Goal: Task Accomplishment & Management: Manage account settings

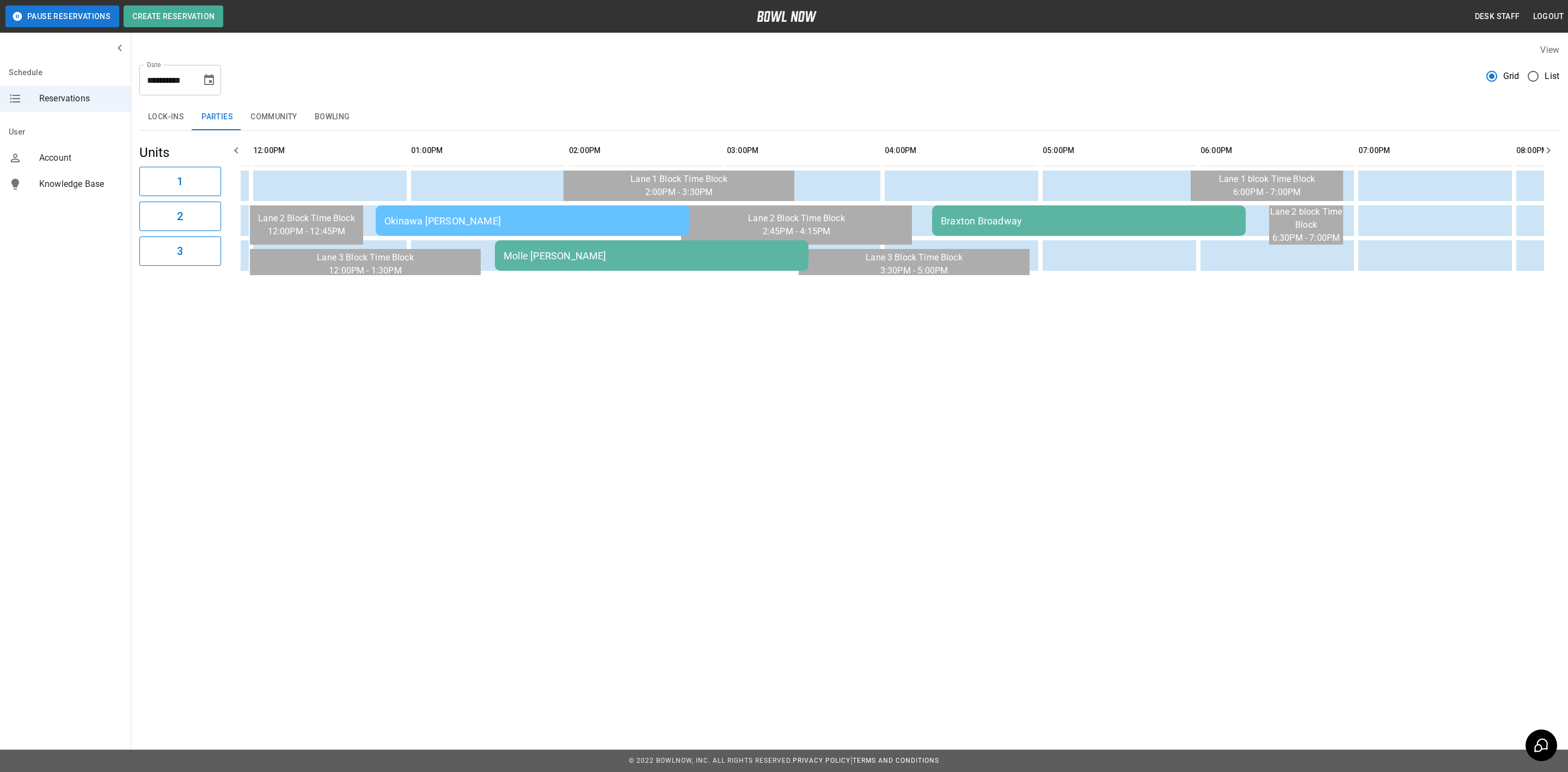
scroll to position [0, 304]
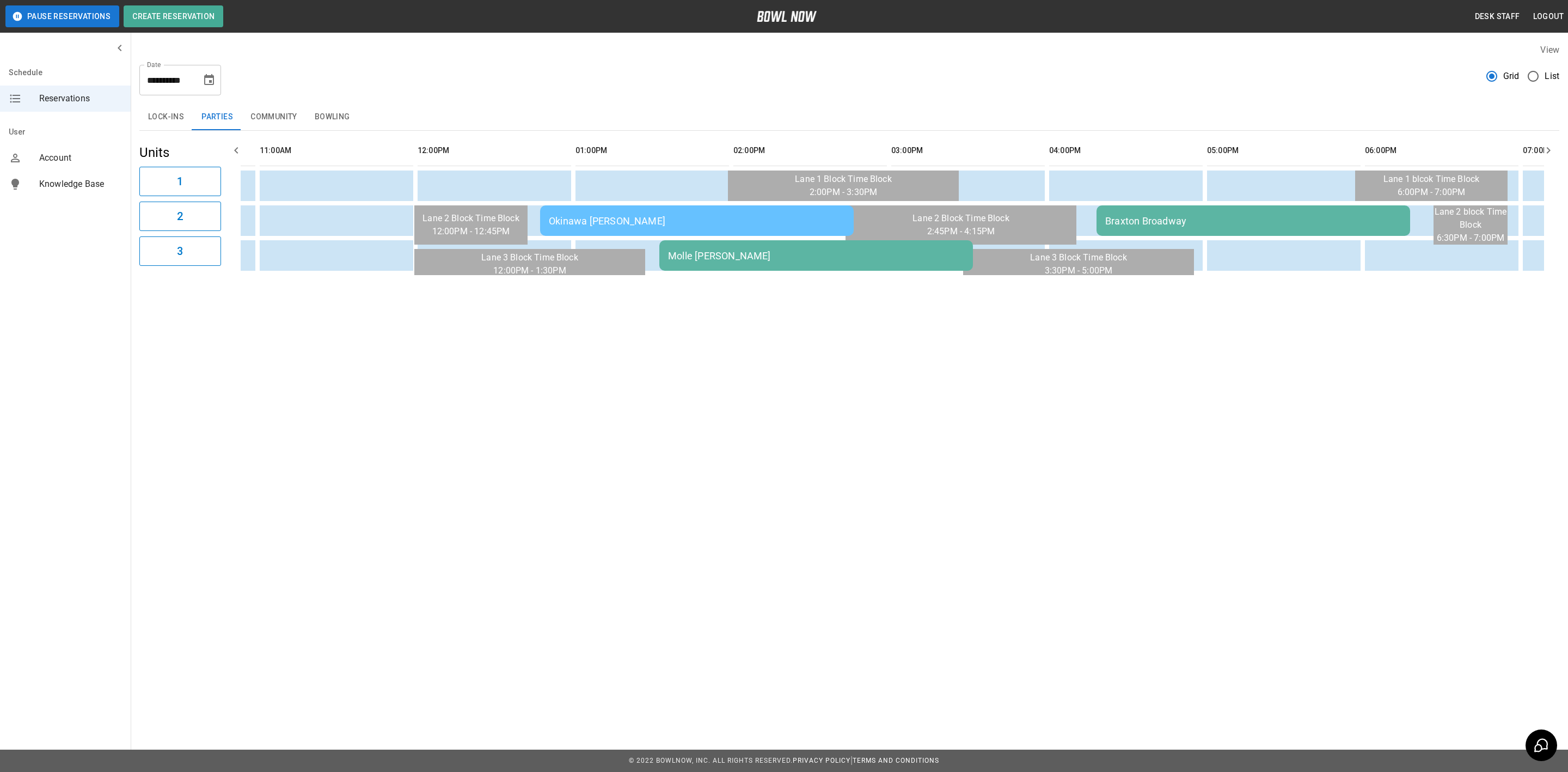
click at [613, 216] on div "Okinawa [PERSON_NAME]" at bounding box center [697, 221] width 296 height 11
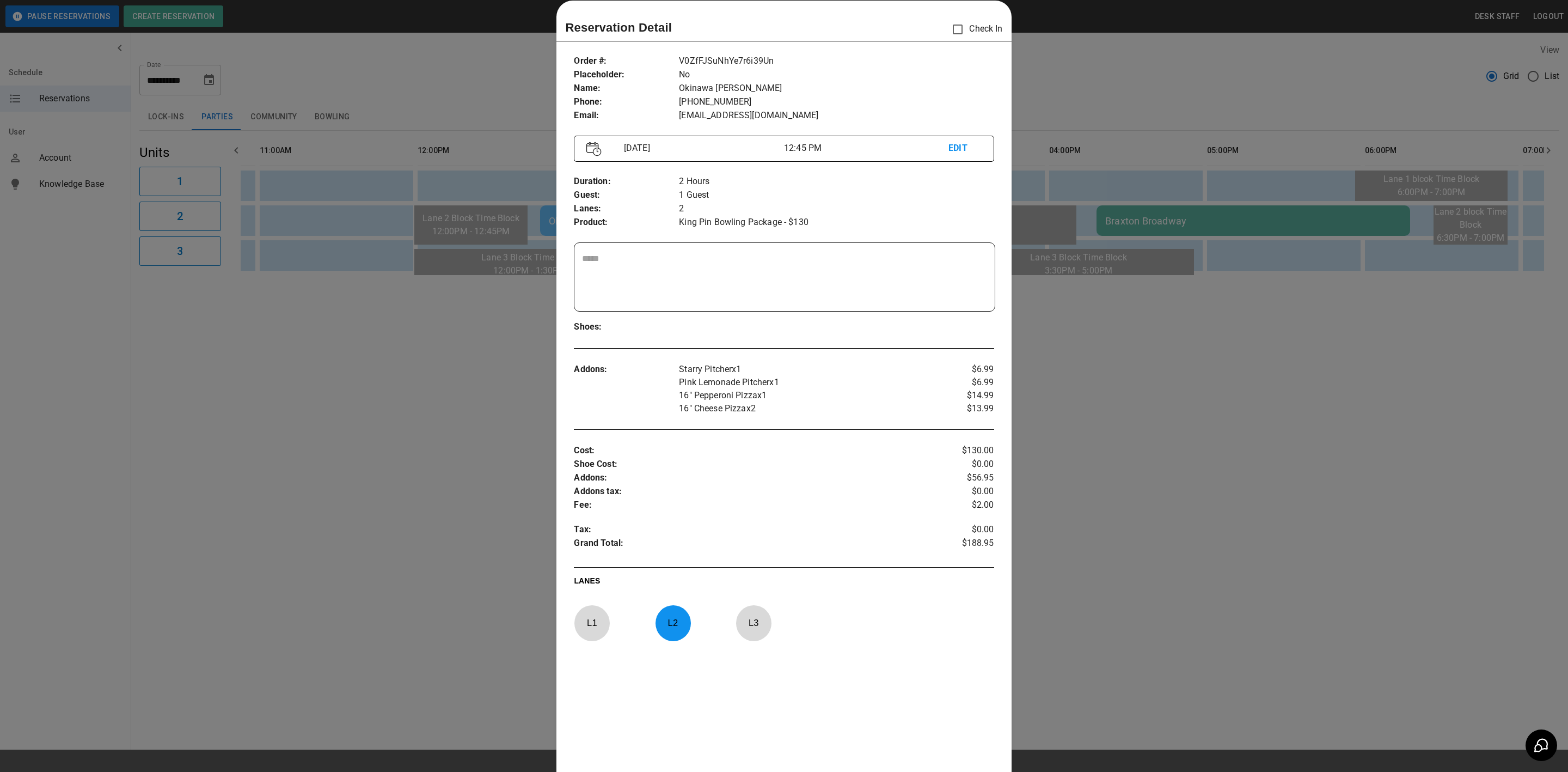
click at [384, 505] on div at bounding box center [784, 386] width 1568 height 772
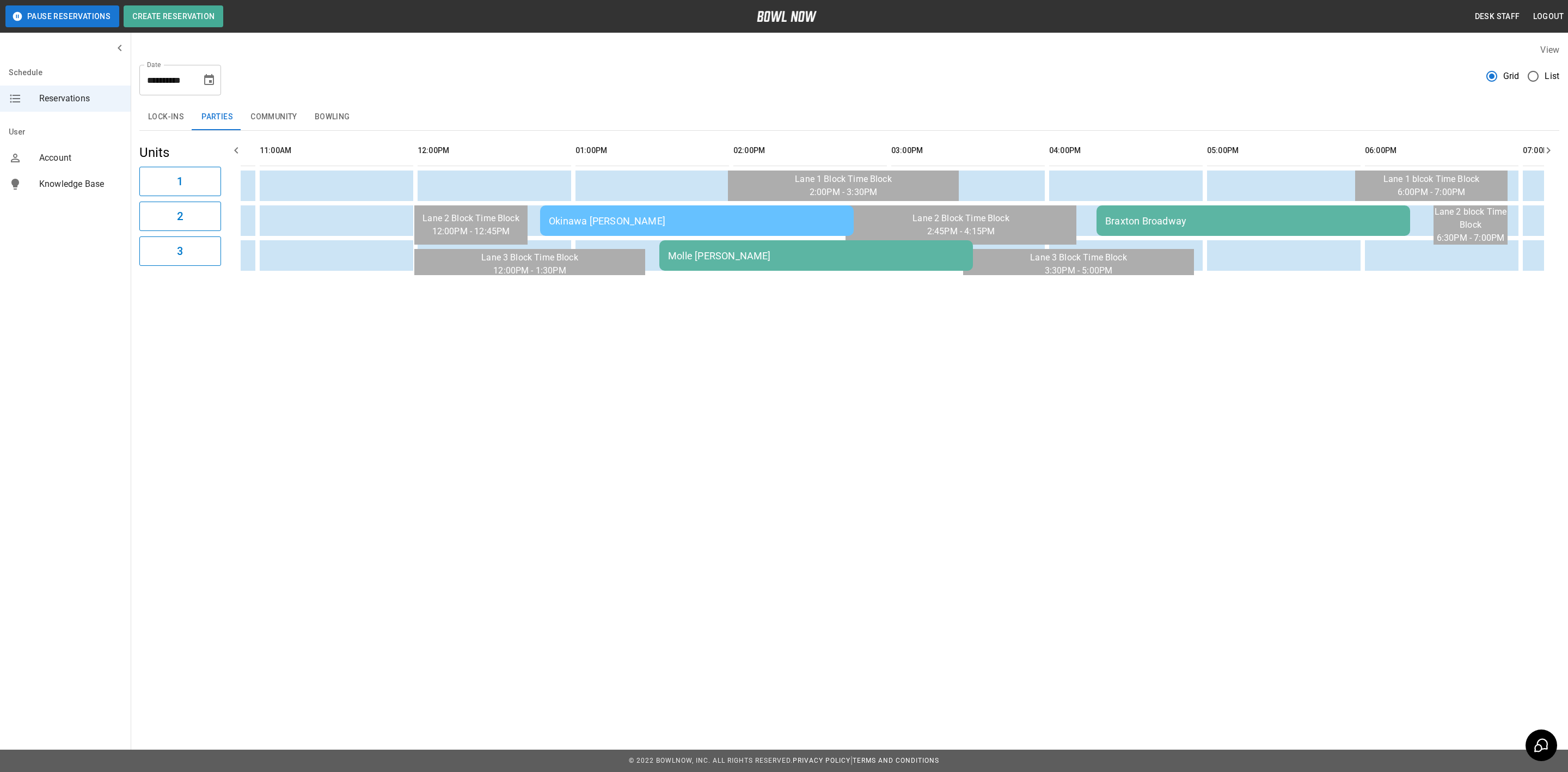
click at [790, 252] on div "Molle [PERSON_NAME]" at bounding box center [816, 256] width 296 height 11
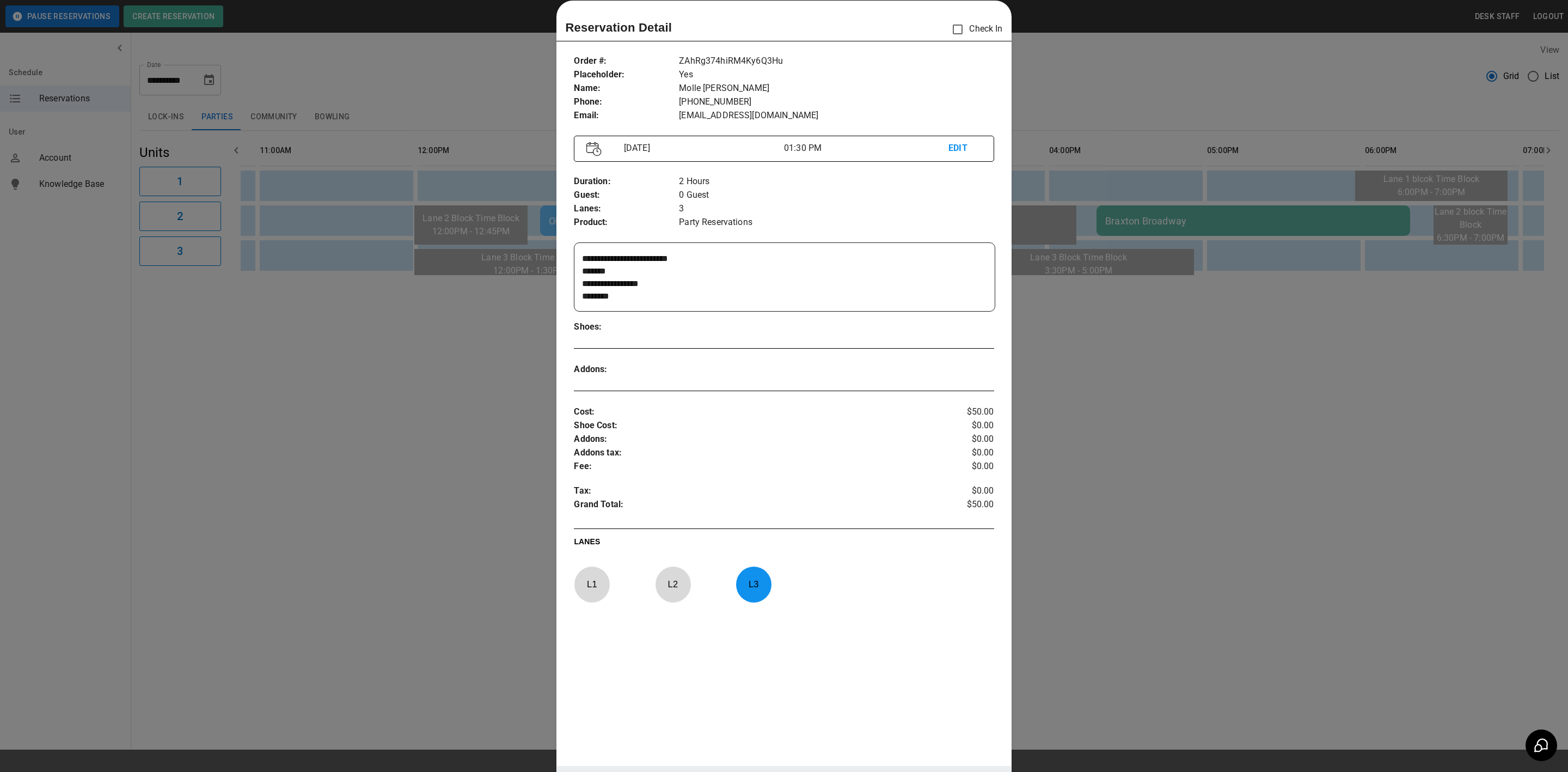
click at [436, 471] on div at bounding box center [784, 386] width 1568 height 772
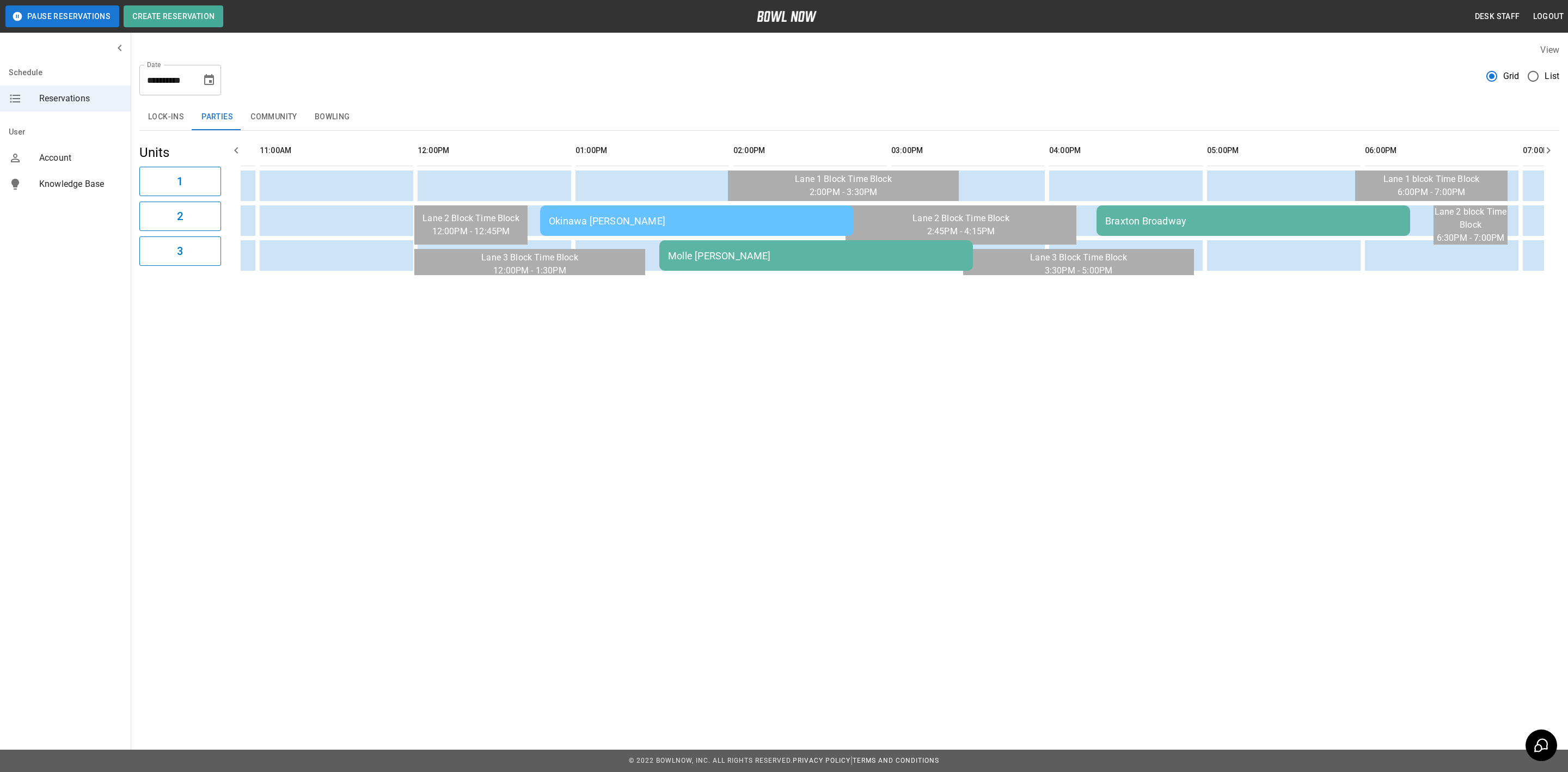
click at [1201, 216] on div "Braxton Broadway" at bounding box center [1253, 221] width 296 height 11
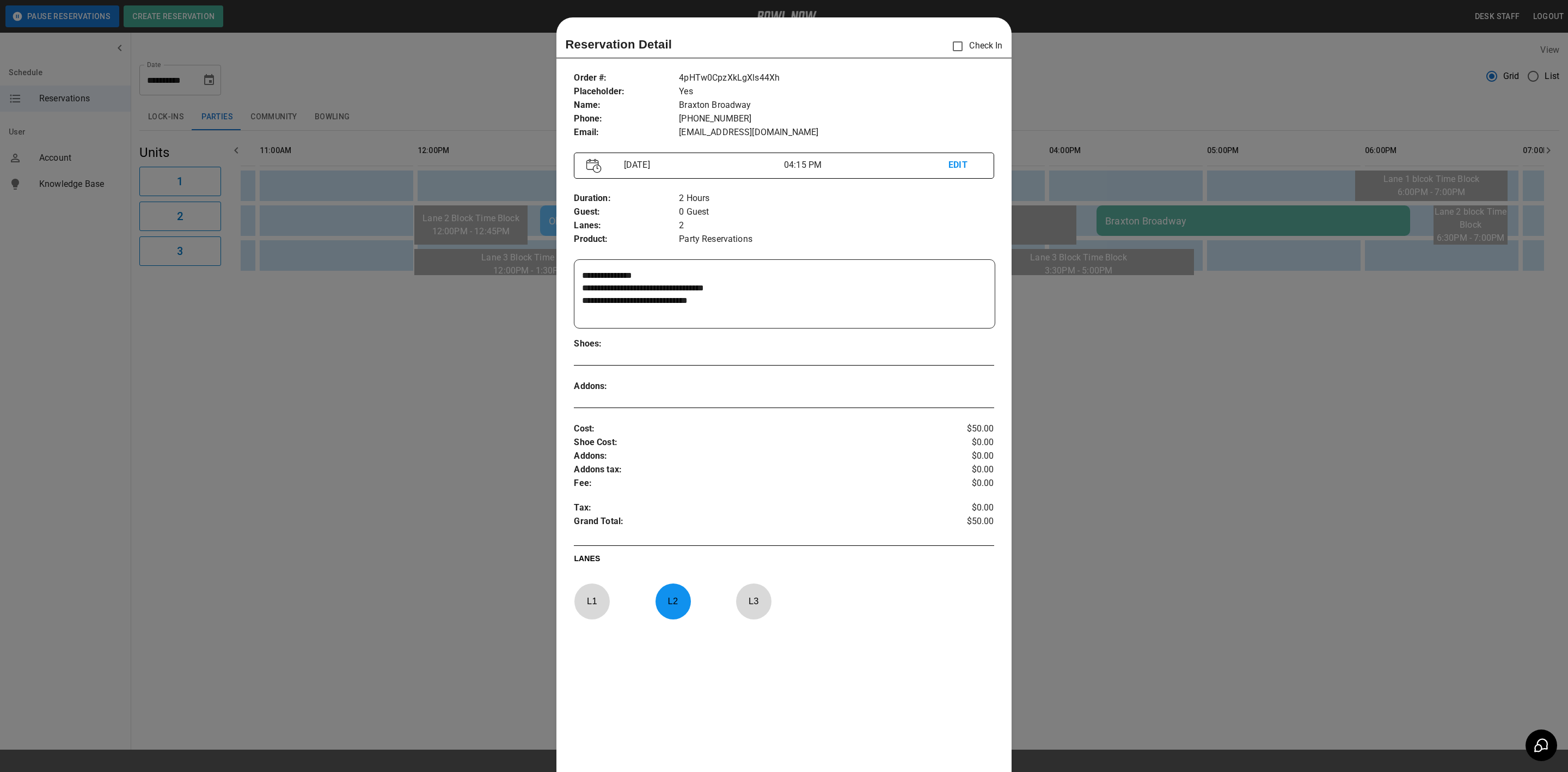
scroll to position [17, 0]
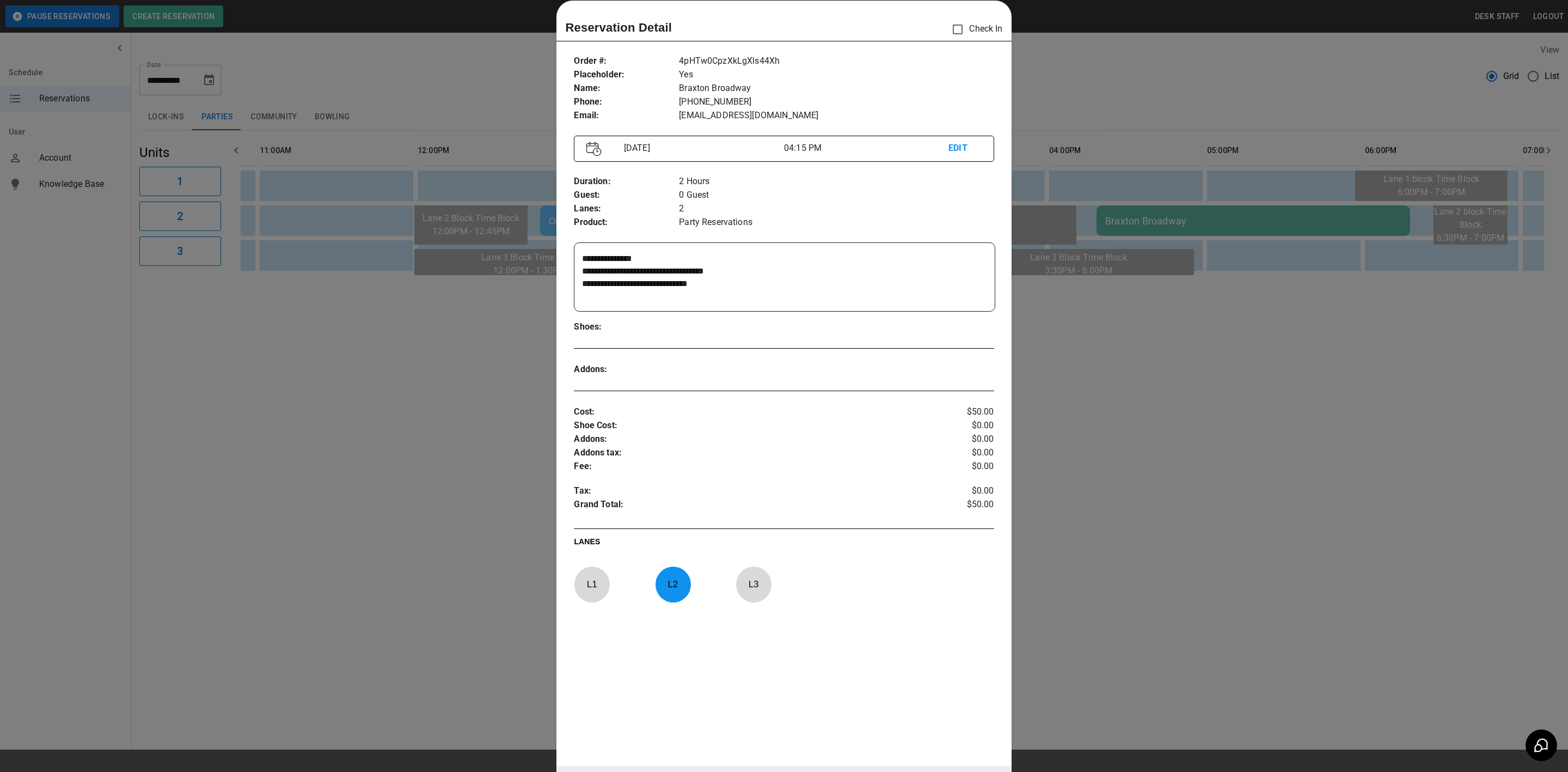
click at [381, 518] on div at bounding box center [784, 386] width 1568 height 772
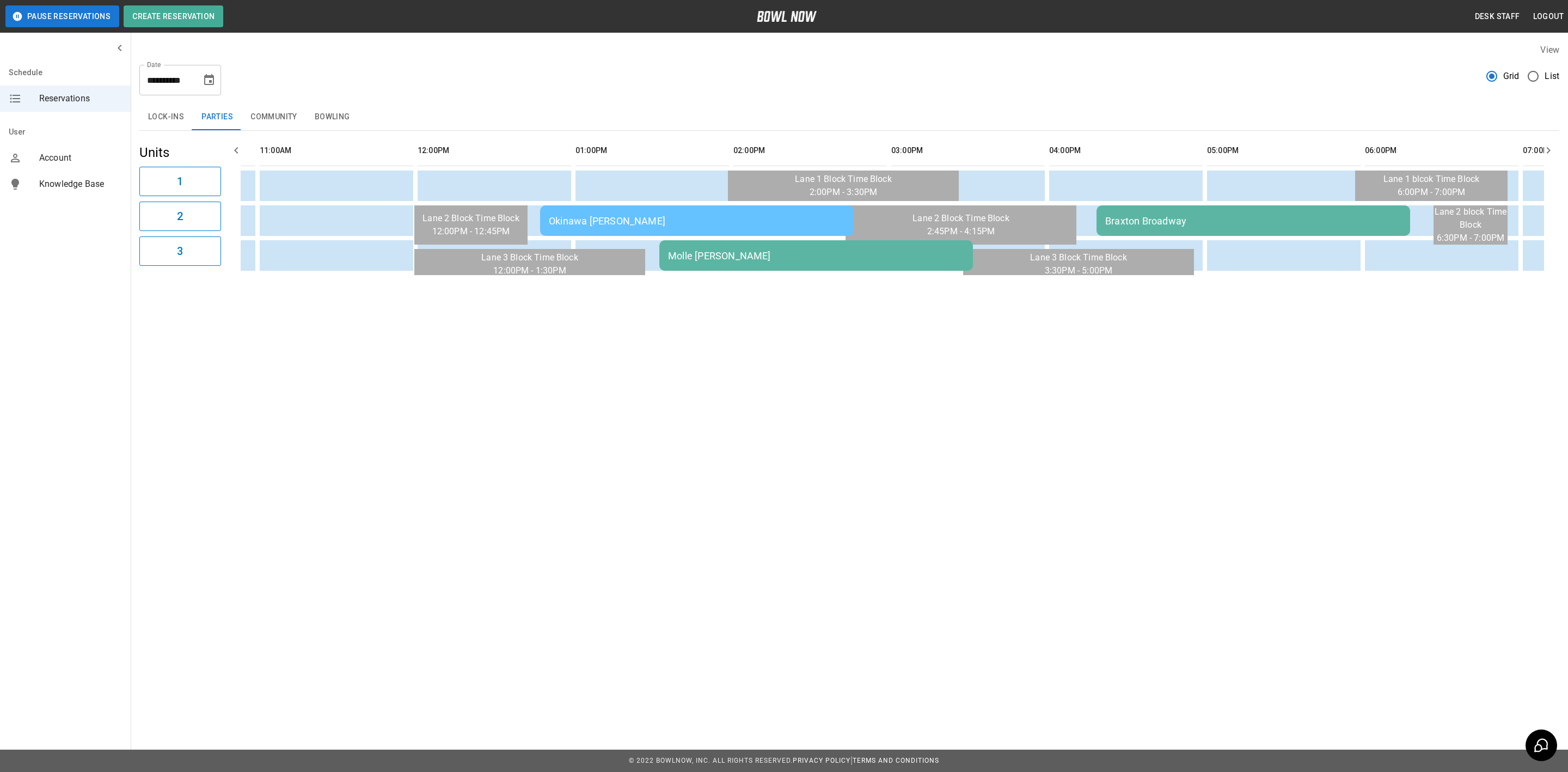
click at [832, 256] on div "Molle [PERSON_NAME]" at bounding box center [816, 256] width 296 height 11
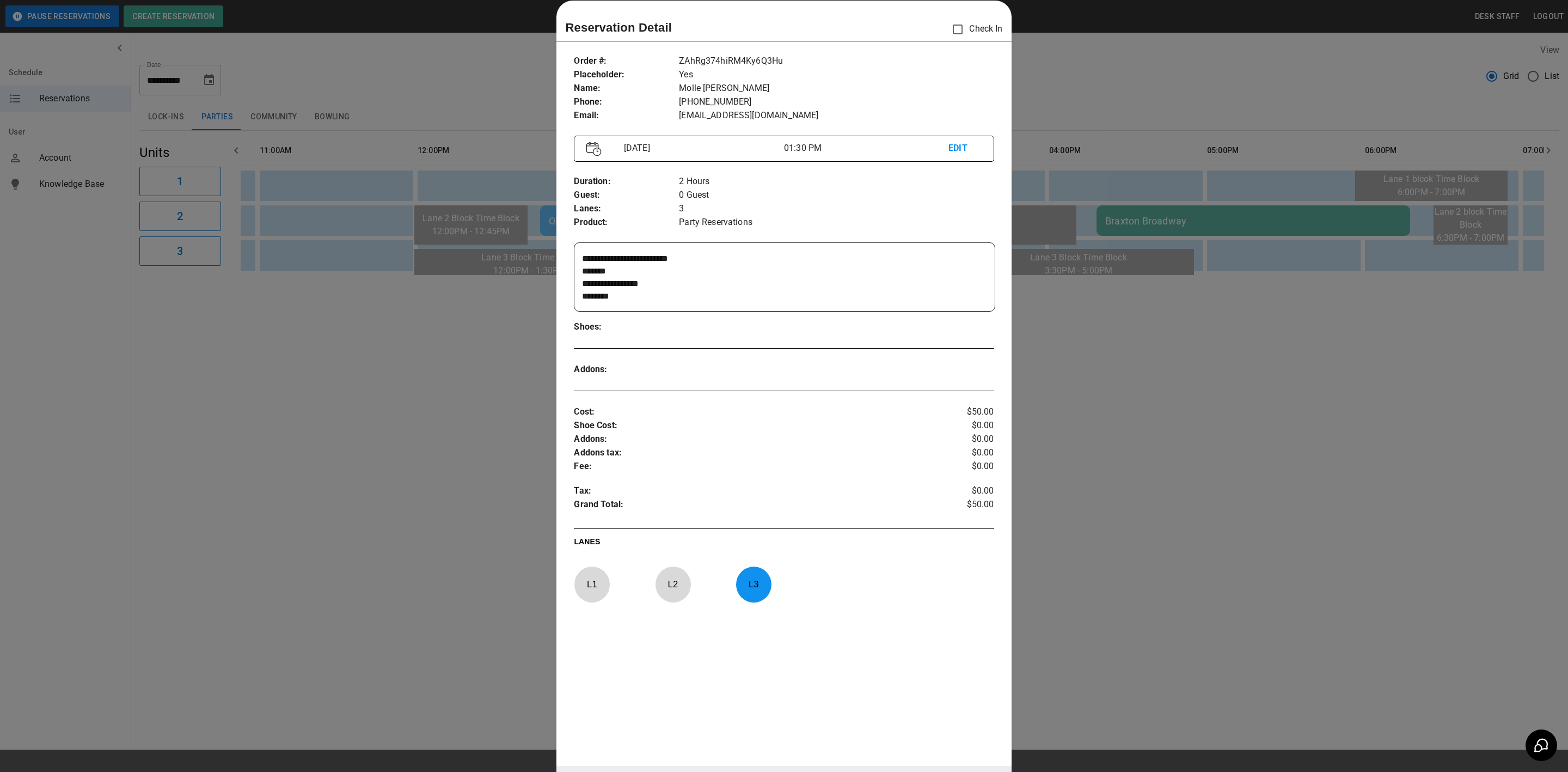
scroll to position [12, 0]
click at [1122, 337] on div at bounding box center [784, 386] width 1568 height 772
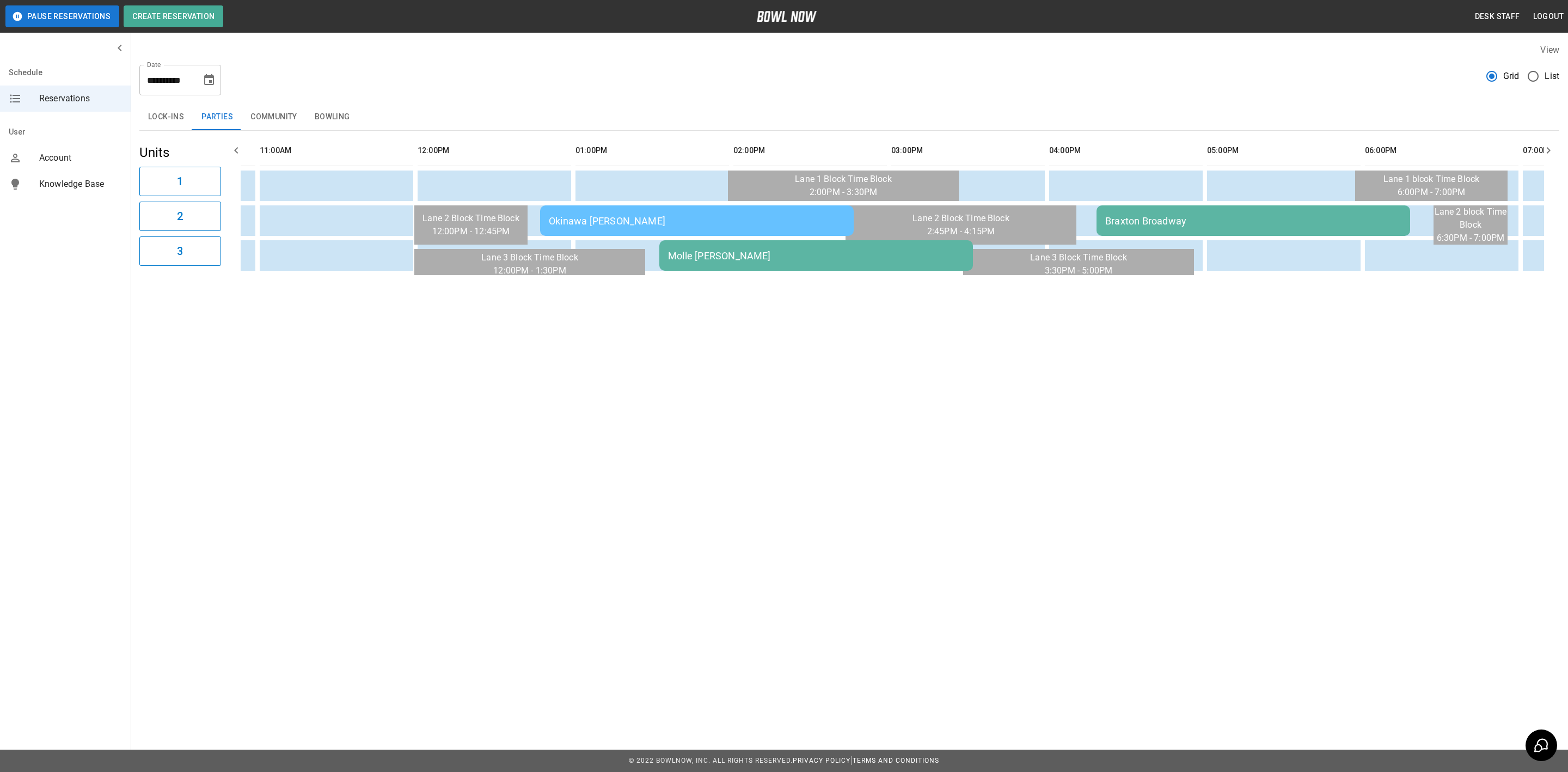
click at [1214, 206] on td "Braxton Broadway" at bounding box center [1253, 220] width 313 height 31
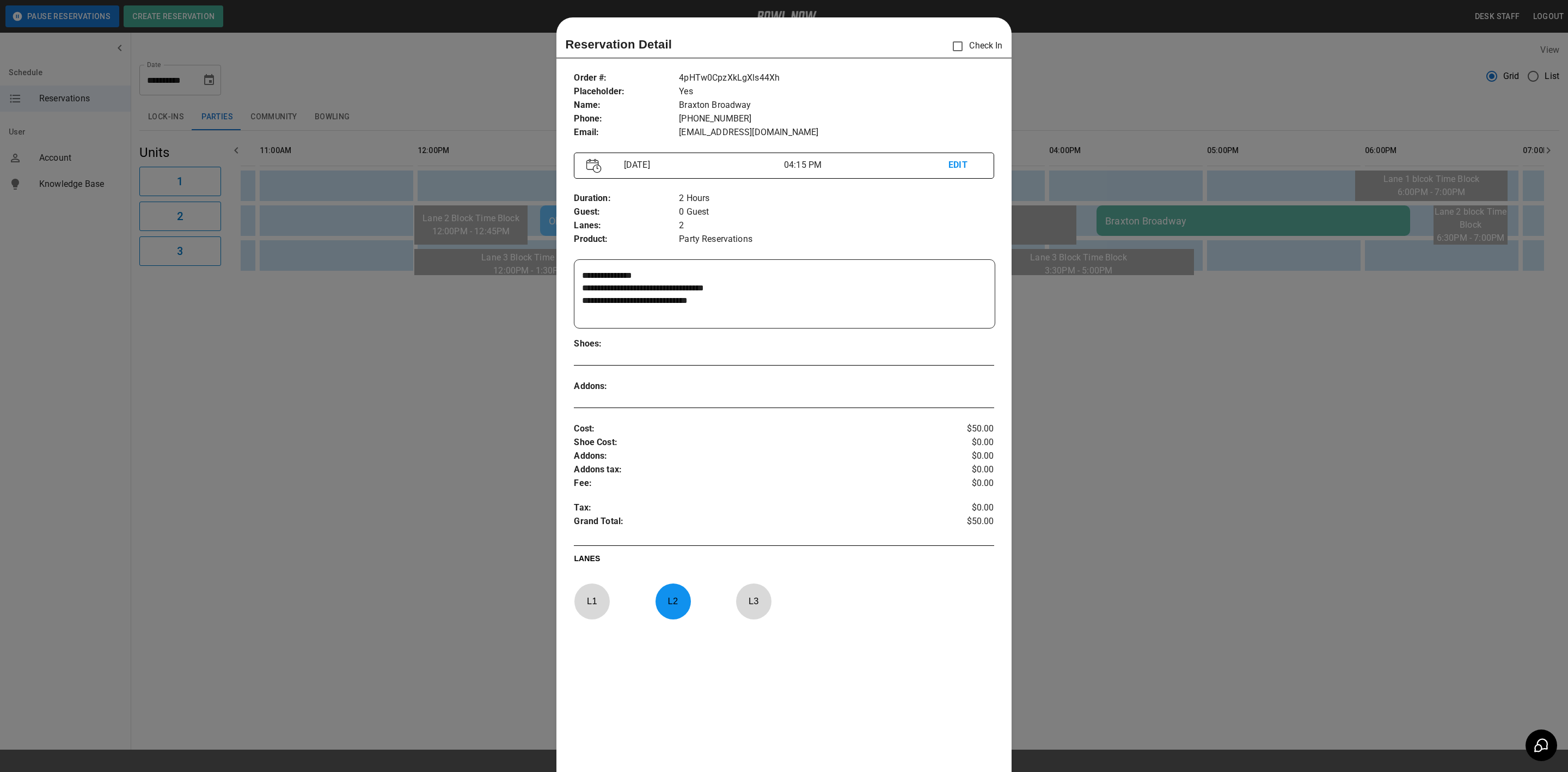
scroll to position [17, 0]
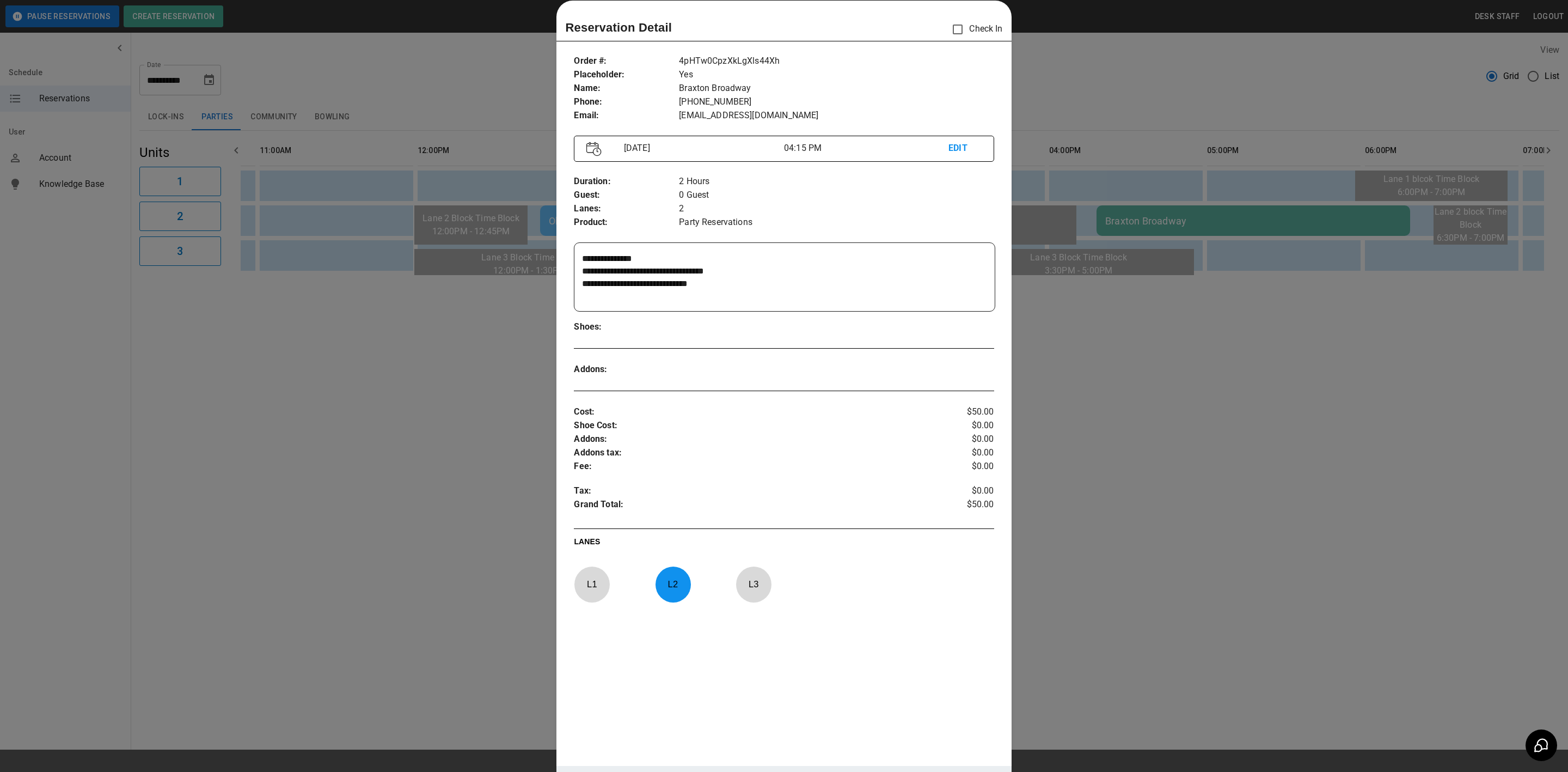
drag, startPoint x: 1229, startPoint y: 283, endPoint x: 1239, endPoint y: 288, distance: 11.2
click at [1229, 283] on div at bounding box center [784, 386] width 1568 height 772
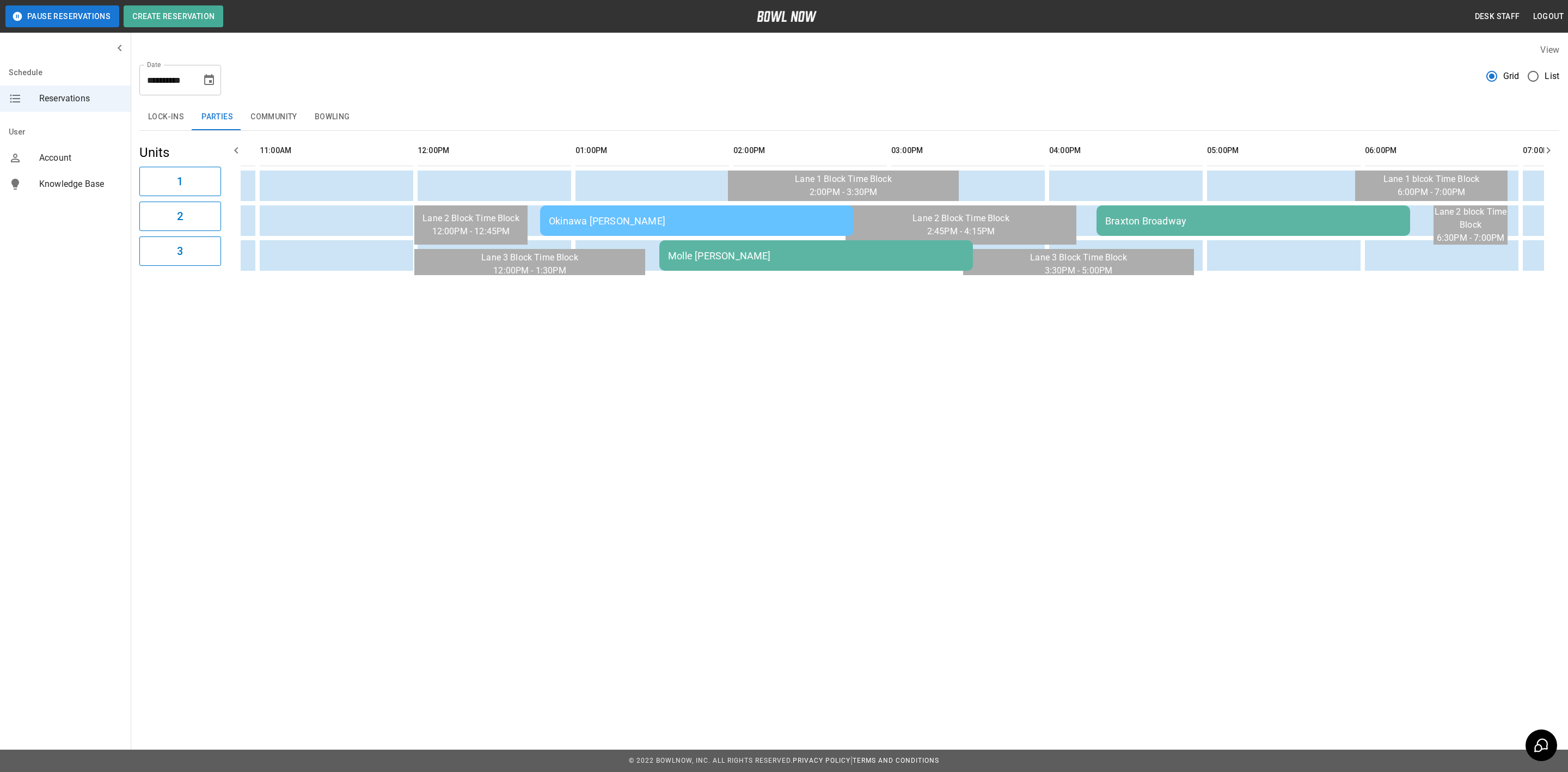
click at [1192, 213] on td "Braxton Broadway" at bounding box center [1253, 220] width 313 height 31
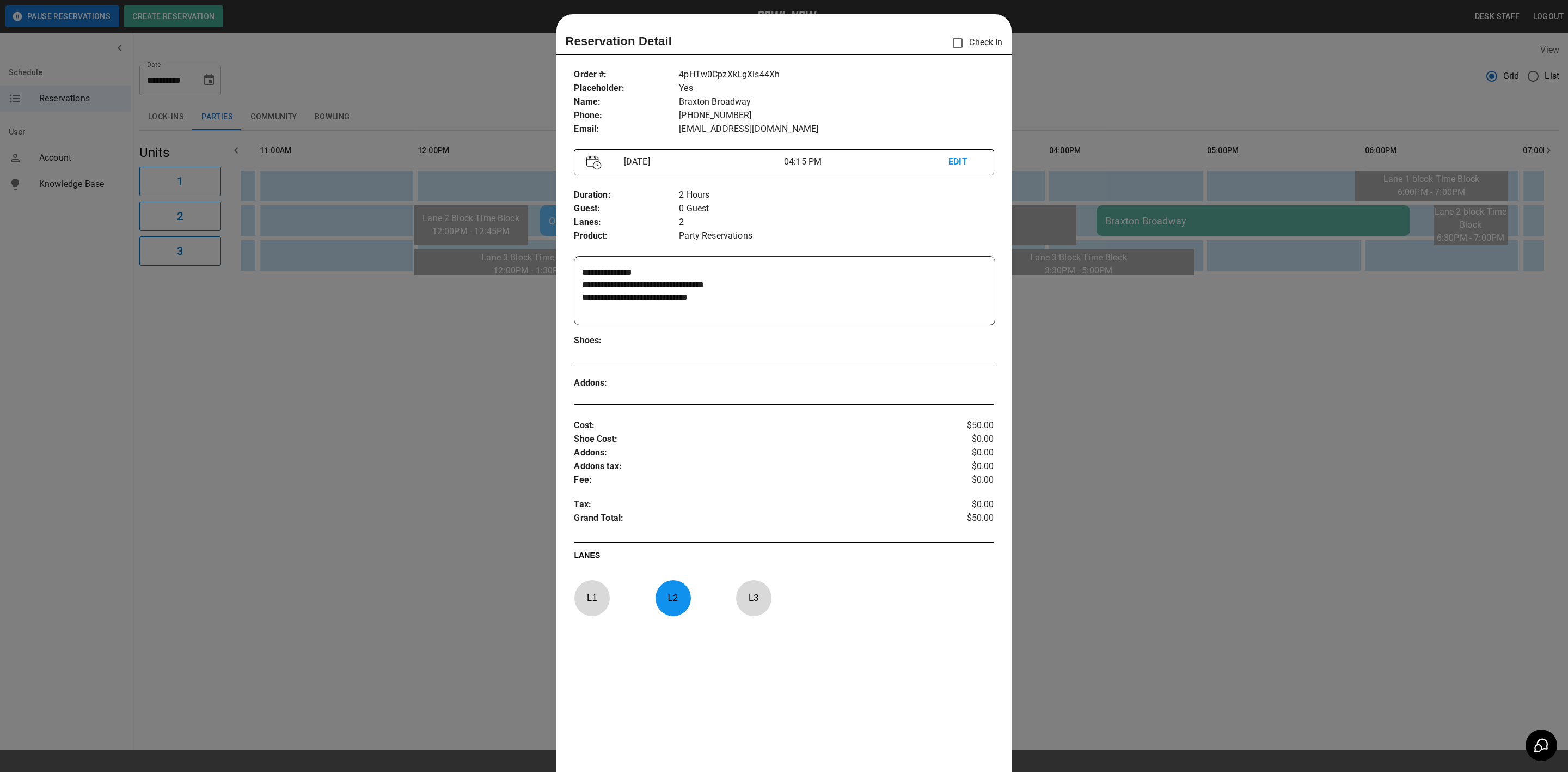
scroll to position [0, 0]
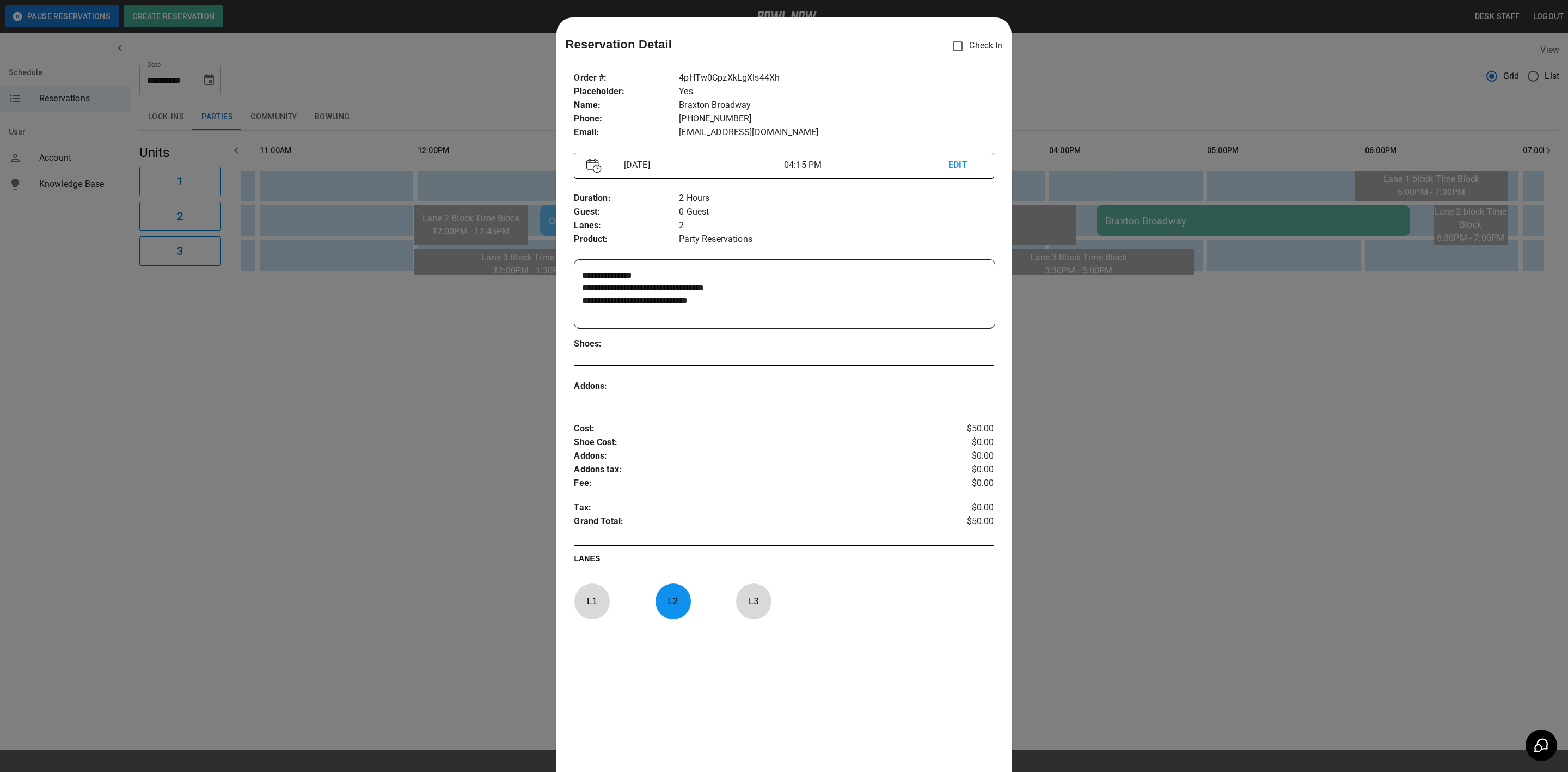
click at [1101, 536] on div at bounding box center [784, 386] width 1568 height 772
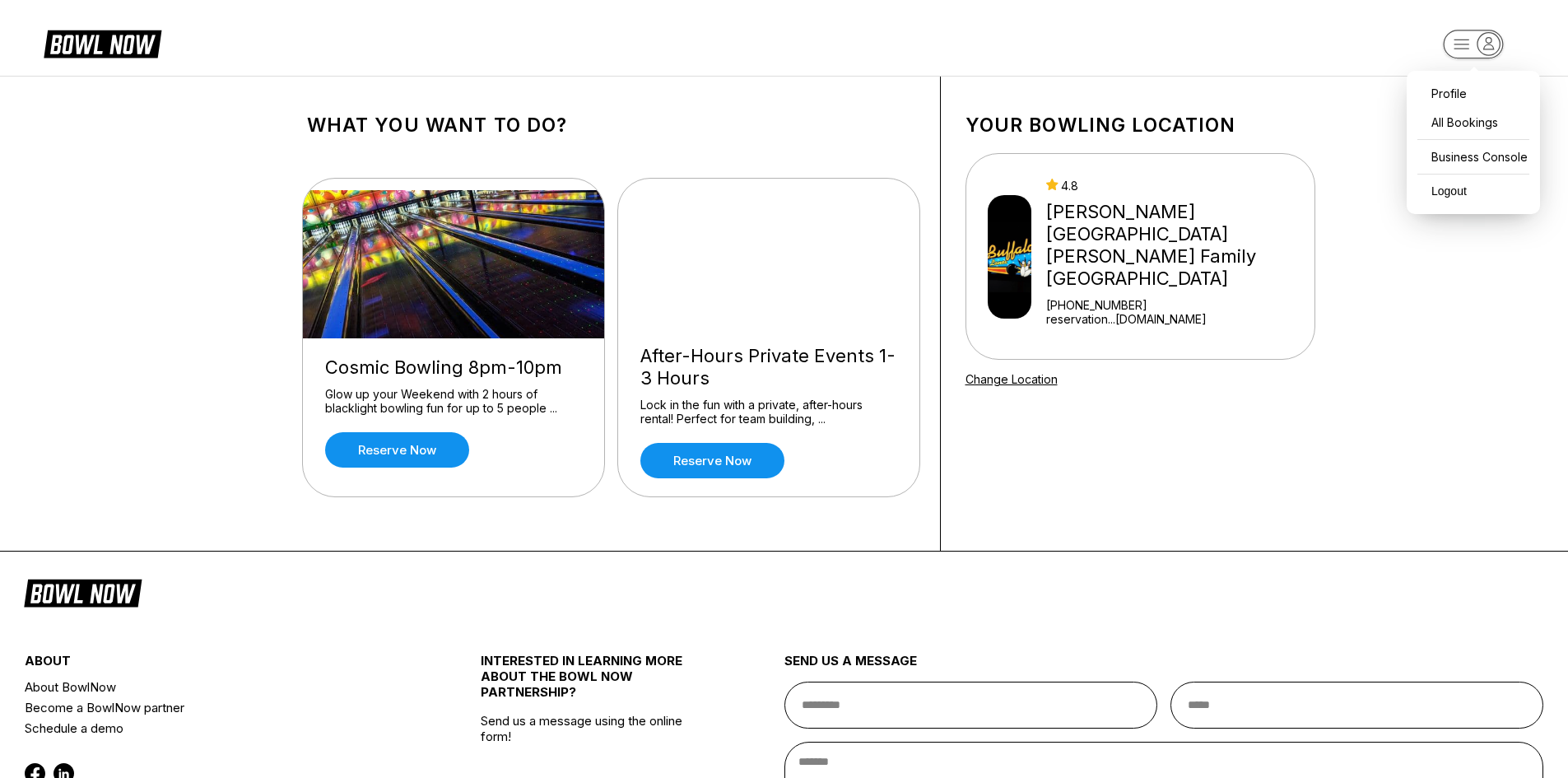
click at [1445, 34] on icon "button" at bounding box center [1474, 45] width 90 height 33
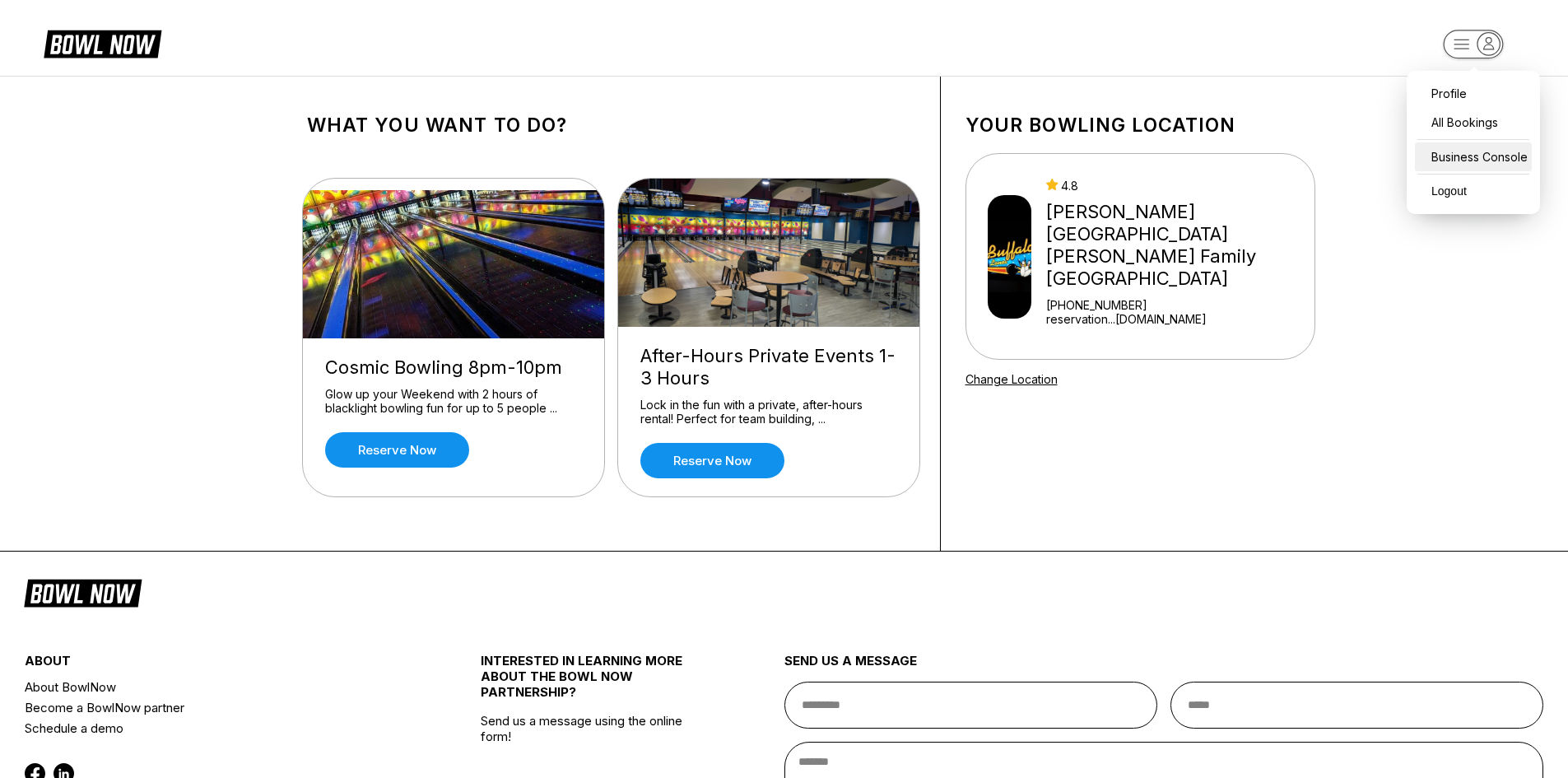
click at [1486, 153] on div "Business Console" at bounding box center [1474, 156] width 117 height 29
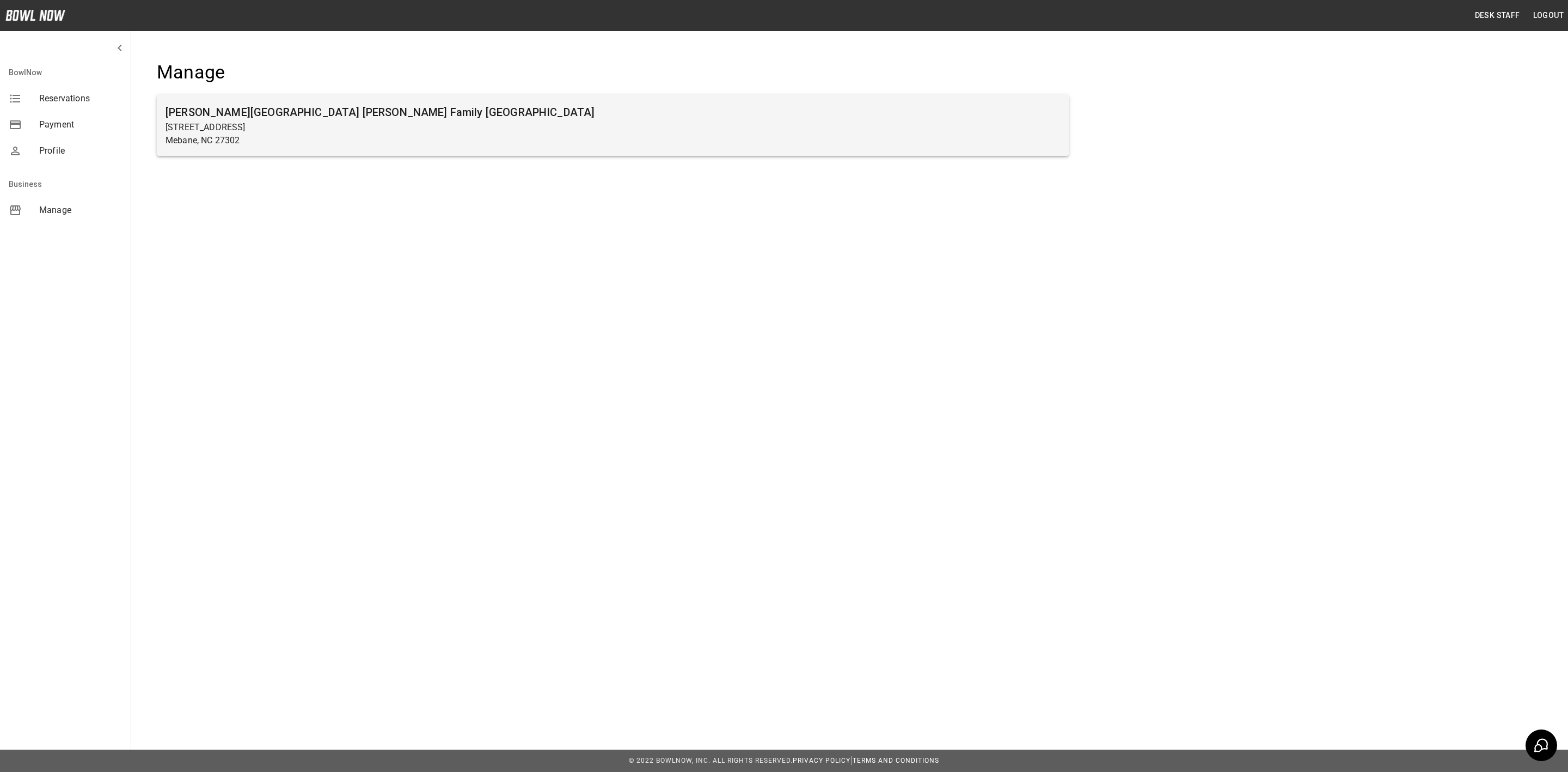
click at [360, 136] on p "Mebane, NC 27302" at bounding box center [613, 140] width 894 height 13
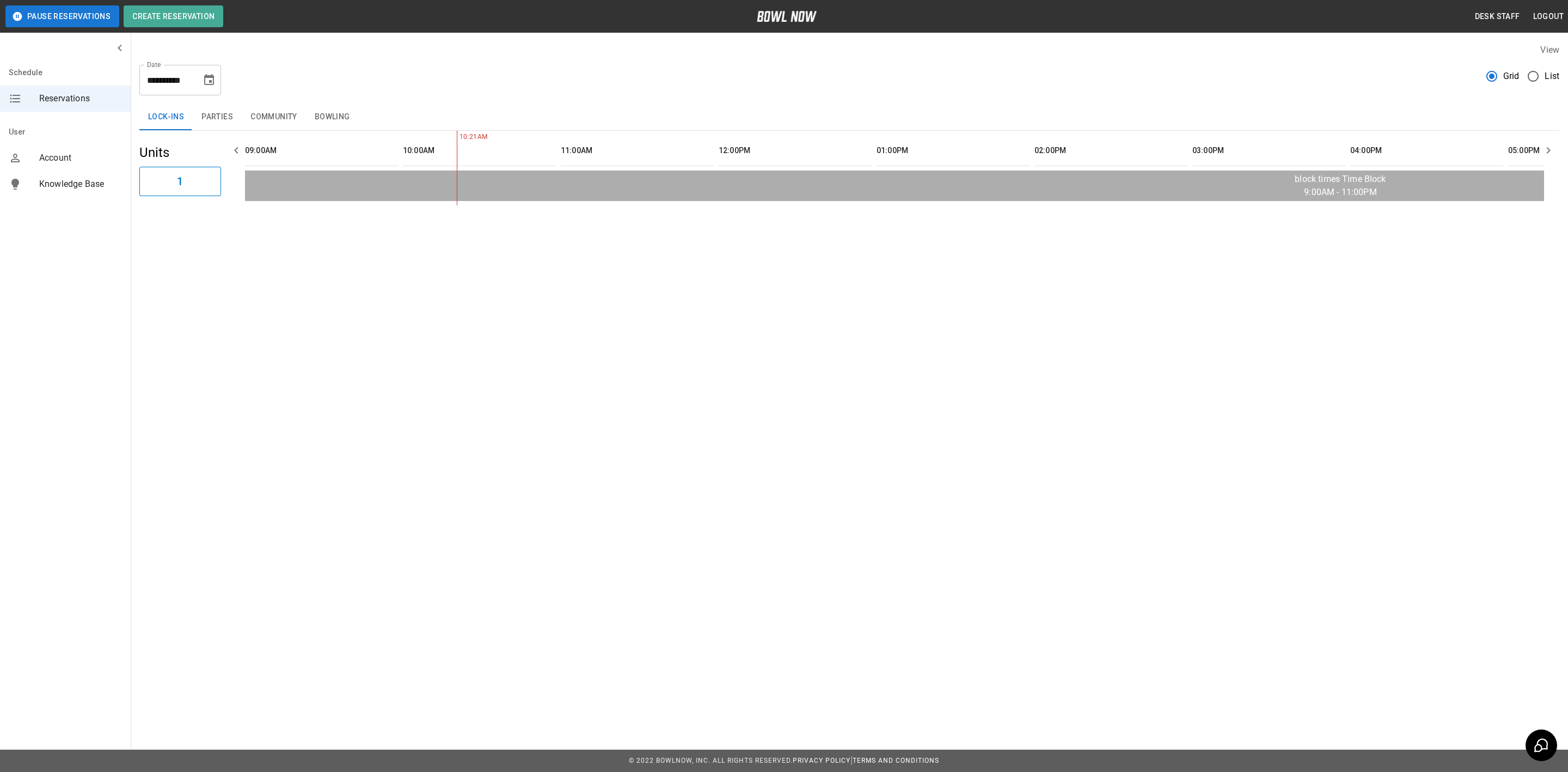
scroll to position [0, 157]
click at [229, 126] on button "Parties" at bounding box center [217, 117] width 49 height 26
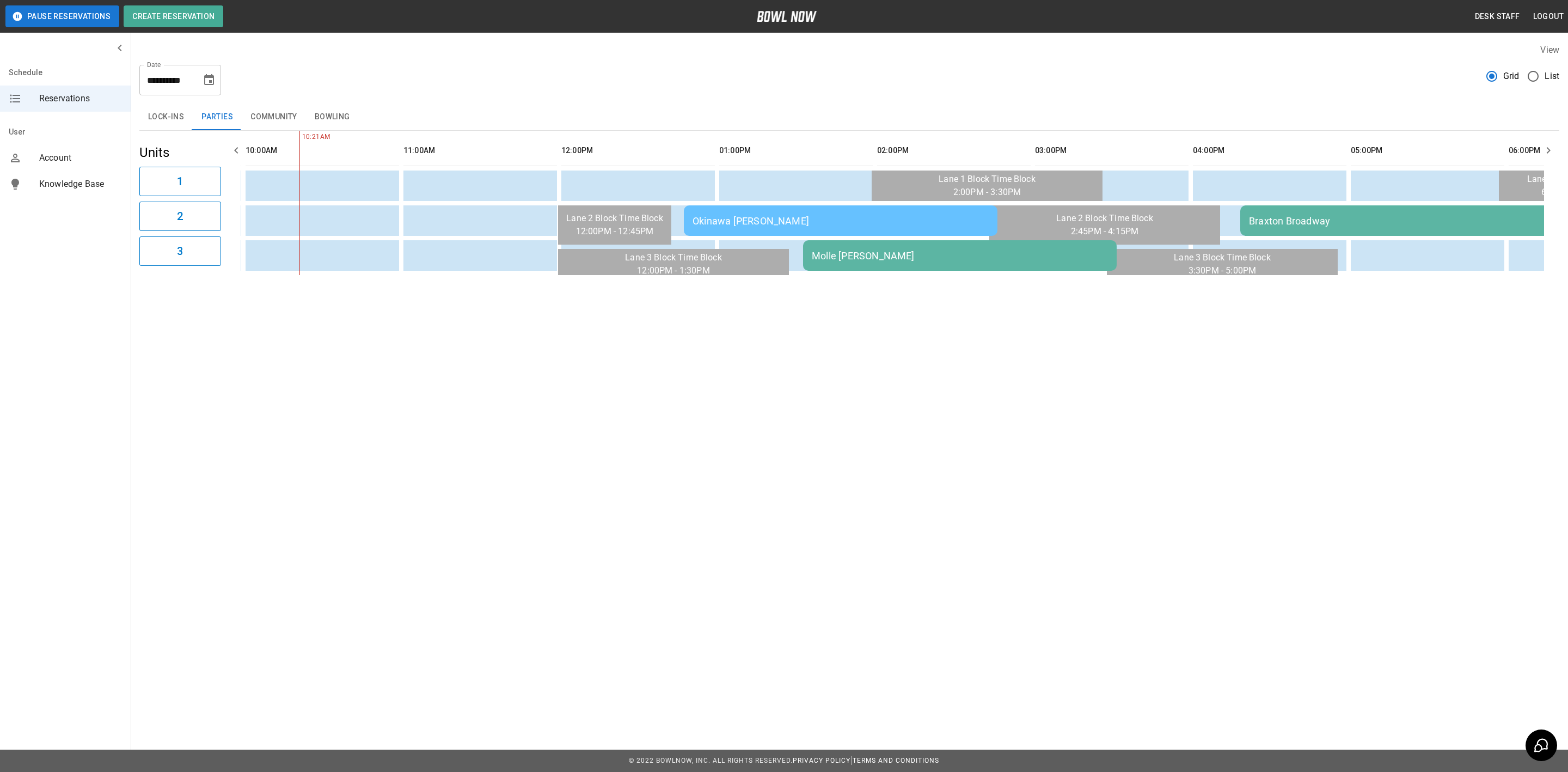
click at [198, 89] on div "**********" at bounding box center [180, 80] width 82 height 31
click at [214, 87] on button "Choose date, selected date is Sep 13, 2025" at bounding box center [209, 80] width 22 height 22
click at [127, 203] on button "15" at bounding box center [123, 199] width 19 height 19
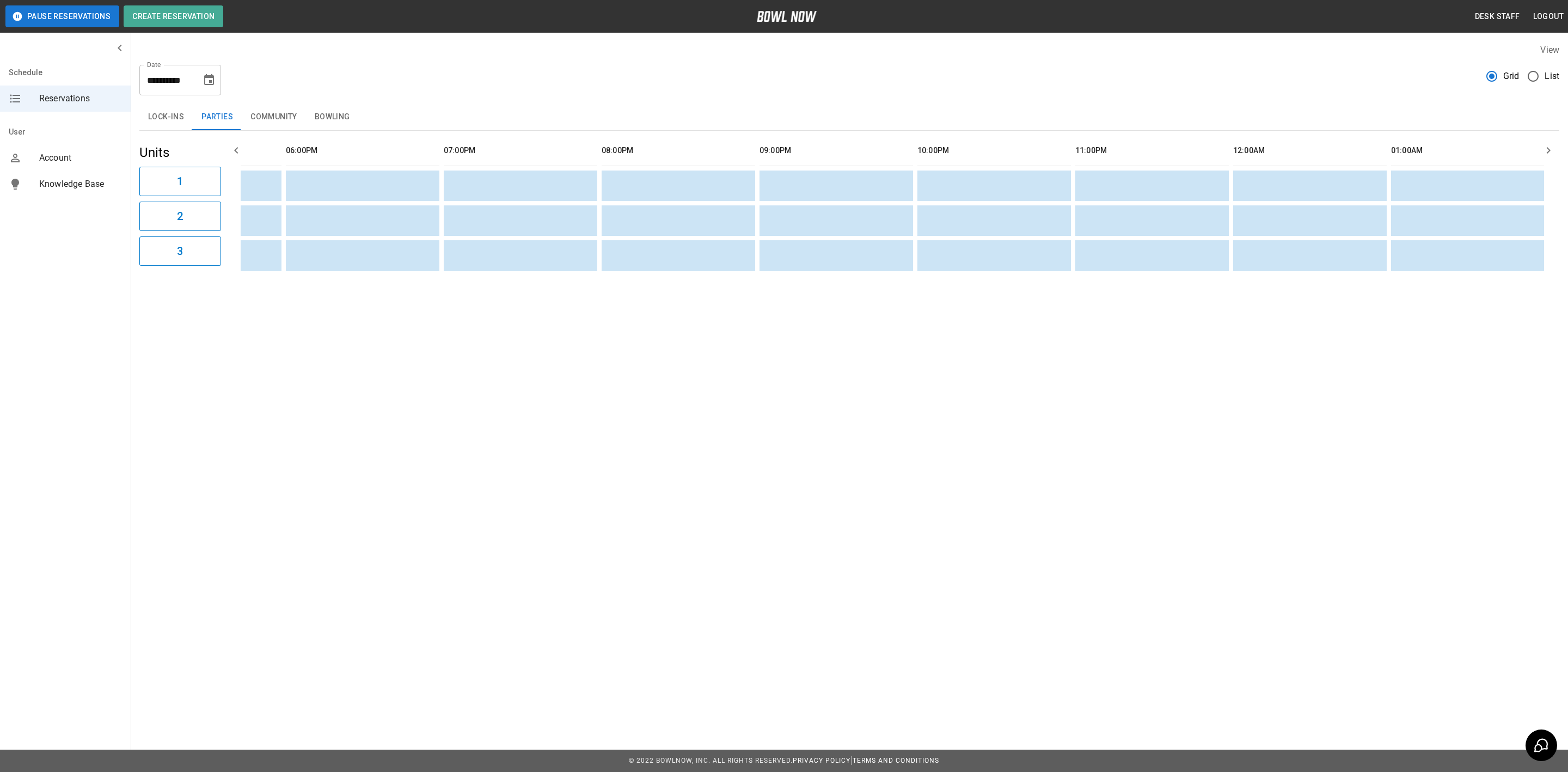
scroll to position [0, 0]
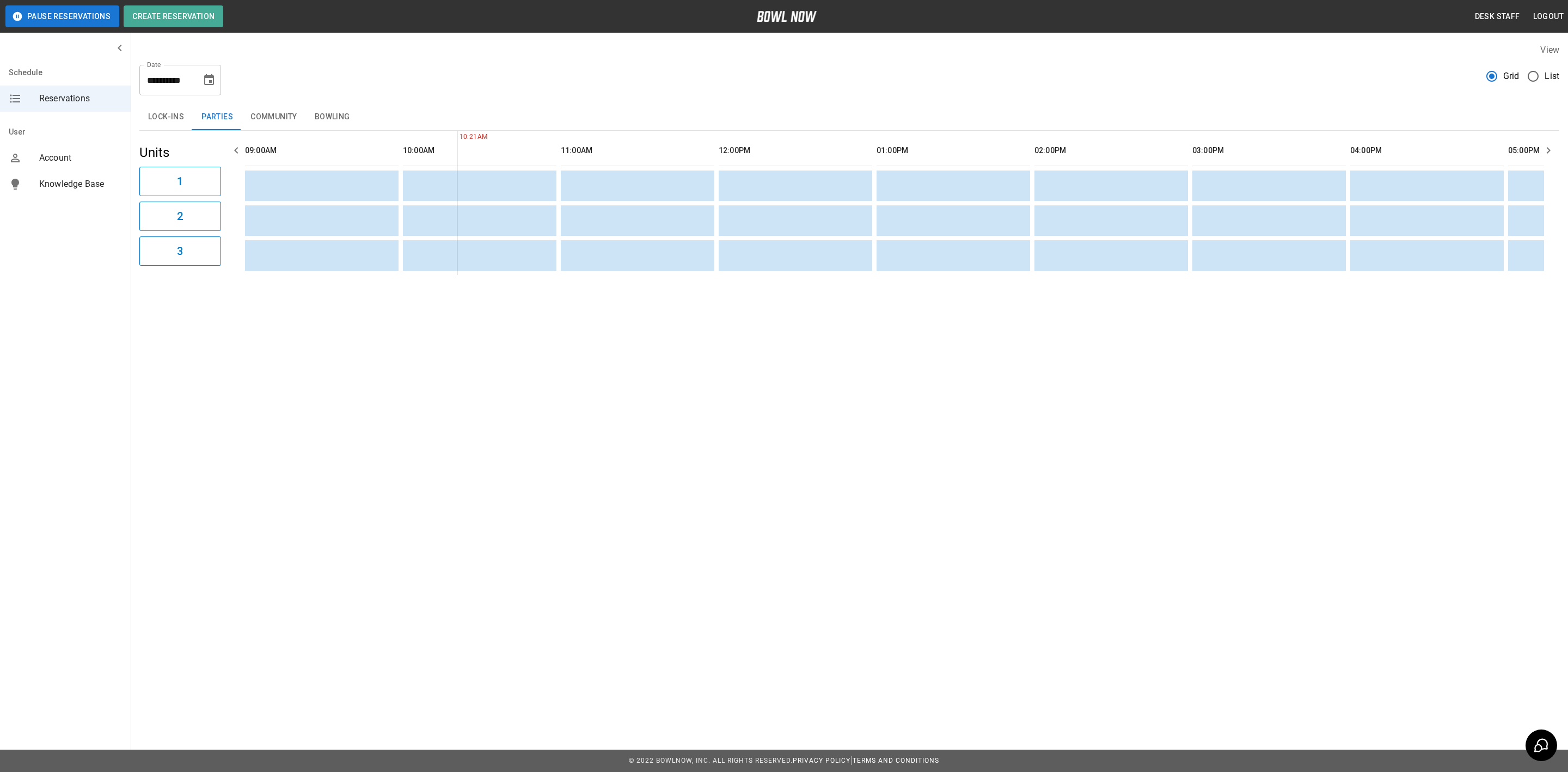
click at [204, 80] on icon "Choose date, selected date is Sep 15, 2025" at bounding box center [209, 80] width 13 height 13
click at [145, 196] on button "16" at bounding box center [145, 199] width 19 height 19
drag, startPoint x: 206, startPoint y: 79, endPoint x: 201, endPoint y: 92, distance: 13.9
click at [204, 80] on icon "Choose date, selected date is Sep 16, 2025" at bounding box center [209, 80] width 13 height 13
click at [216, 200] on button "19" at bounding box center [210, 199] width 19 height 19
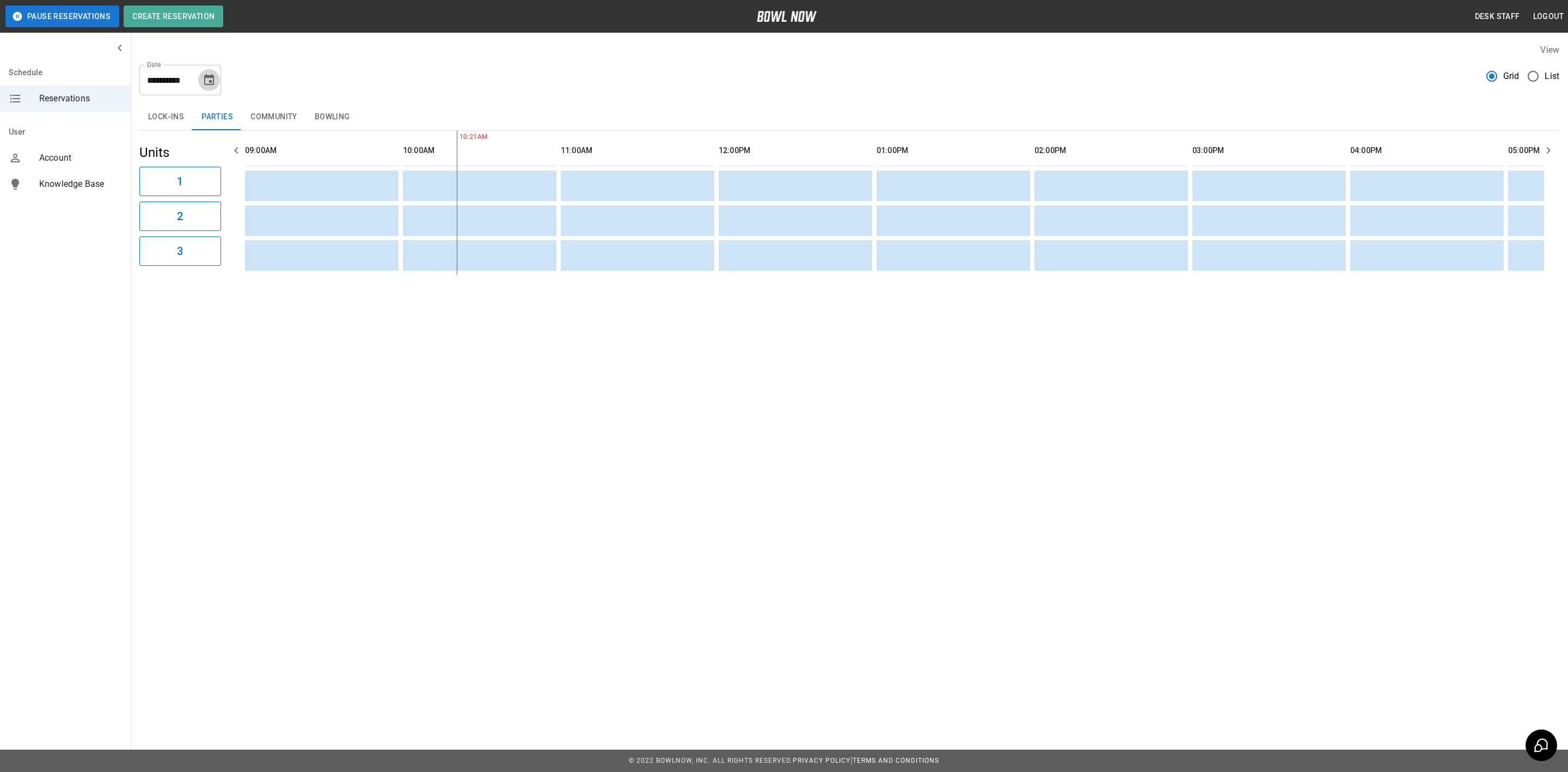
click at [209, 72] on button "Choose date, selected date is Sep 19, 2025" at bounding box center [209, 80] width 22 height 22
click at [107, 191] on button "14" at bounding box center [101, 199] width 19 height 19
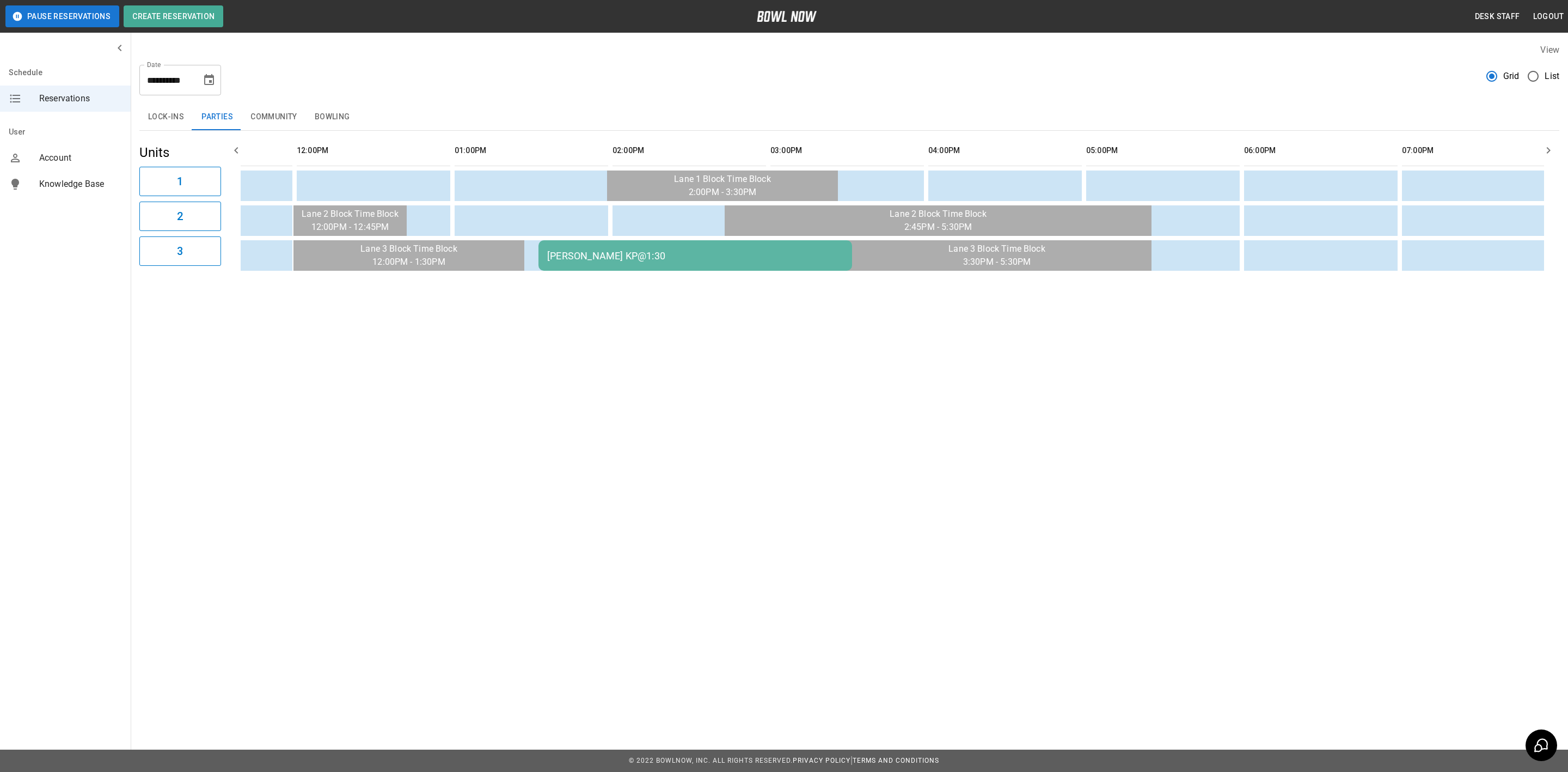
click at [221, 95] on div "**********" at bounding box center [849, 159] width 1437 height 249
click at [219, 89] on div "**********" at bounding box center [180, 80] width 82 height 31
click at [216, 85] on button "Choose date, selected date is Sep 14, 2025" at bounding box center [209, 80] width 22 height 22
click at [239, 176] on button "13" at bounding box center [231, 178] width 19 height 19
type input "**********"
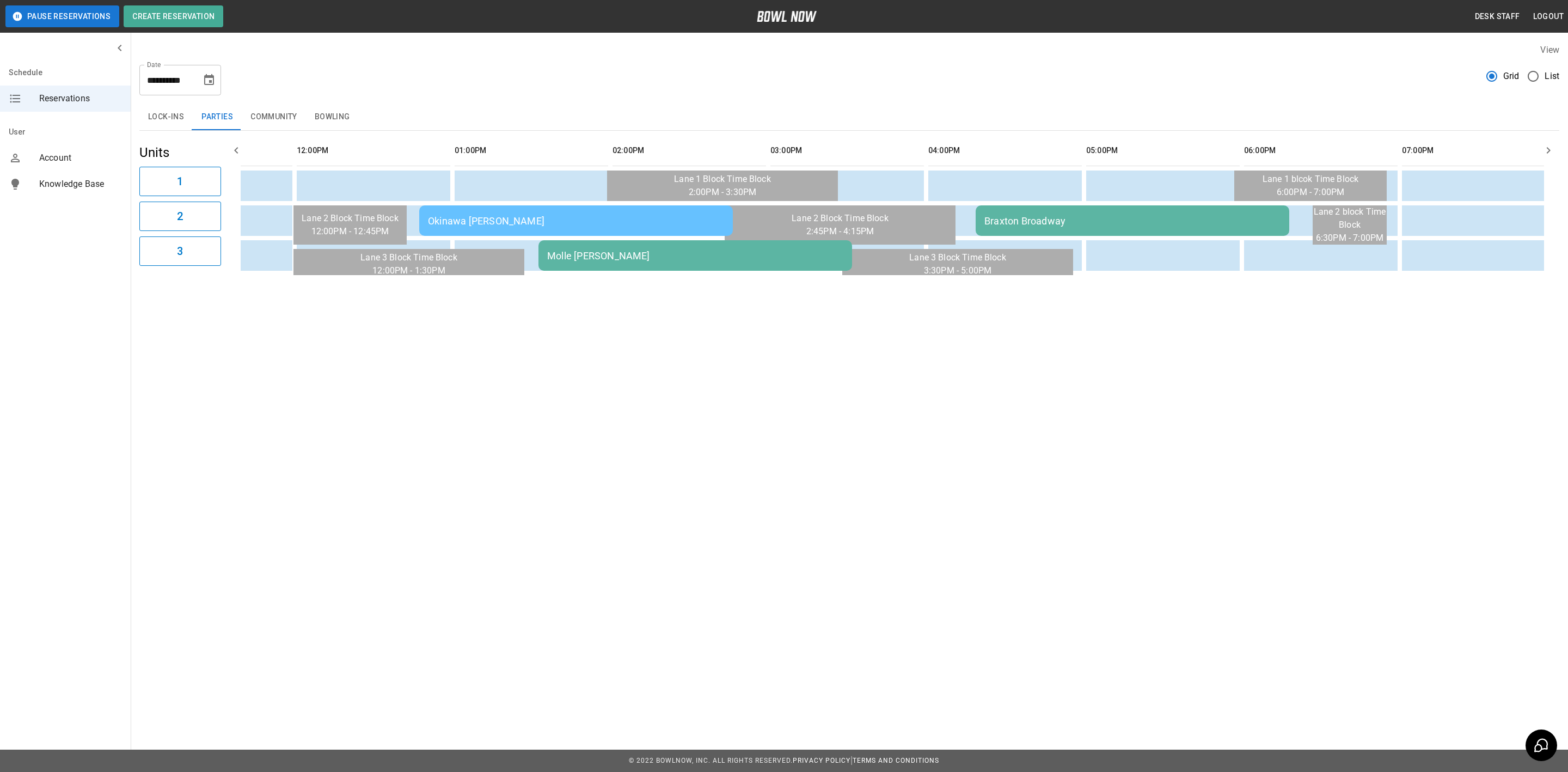
click at [497, 227] on td "Okinawa [PERSON_NAME]" at bounding box center [576, 220] width 313 height 31
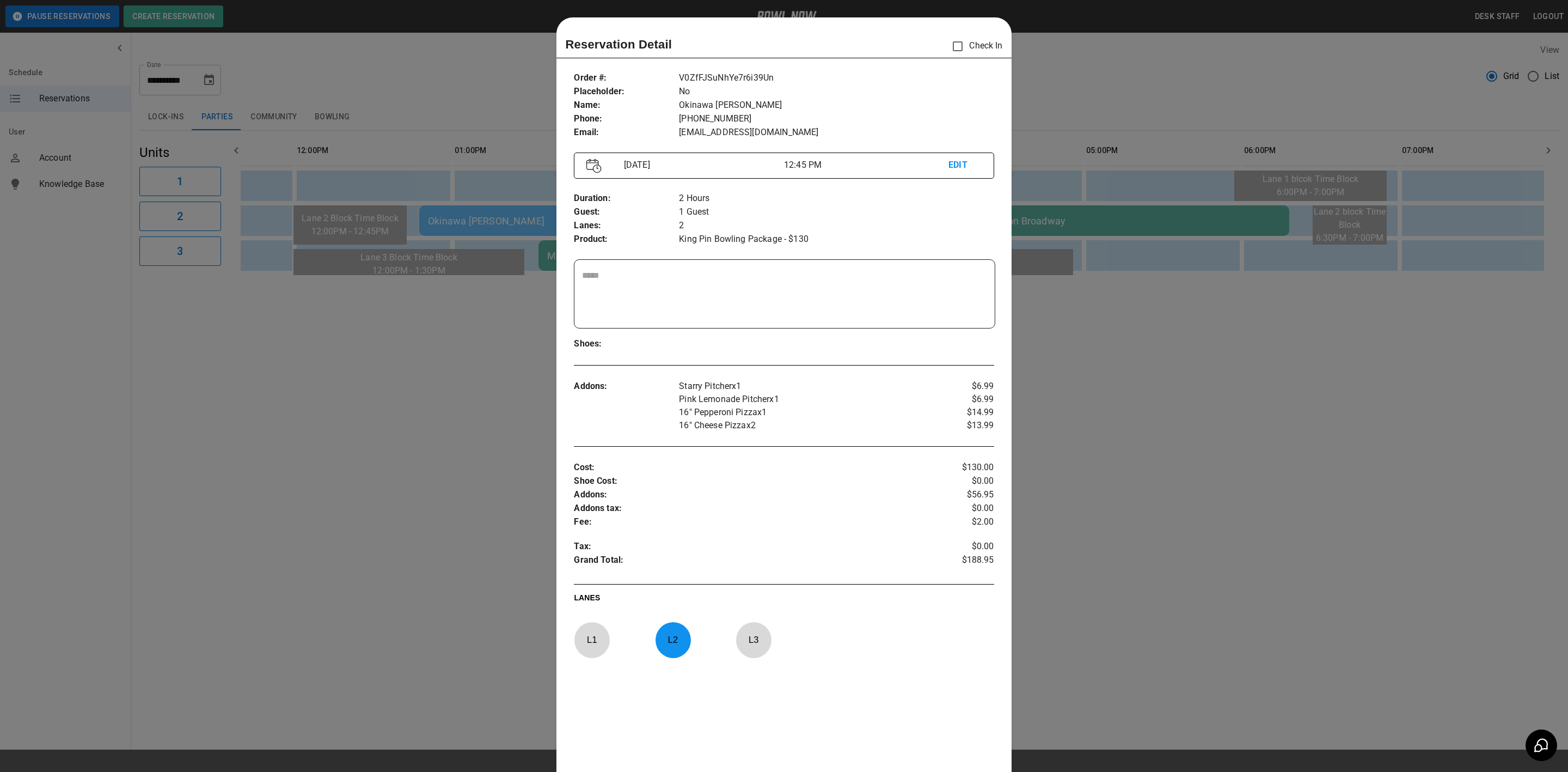
click at [296, 326] on div at bounding box center [784, 386] width 1568 height 772
